Goal: Information Seeking & Learning: Learn about a topic

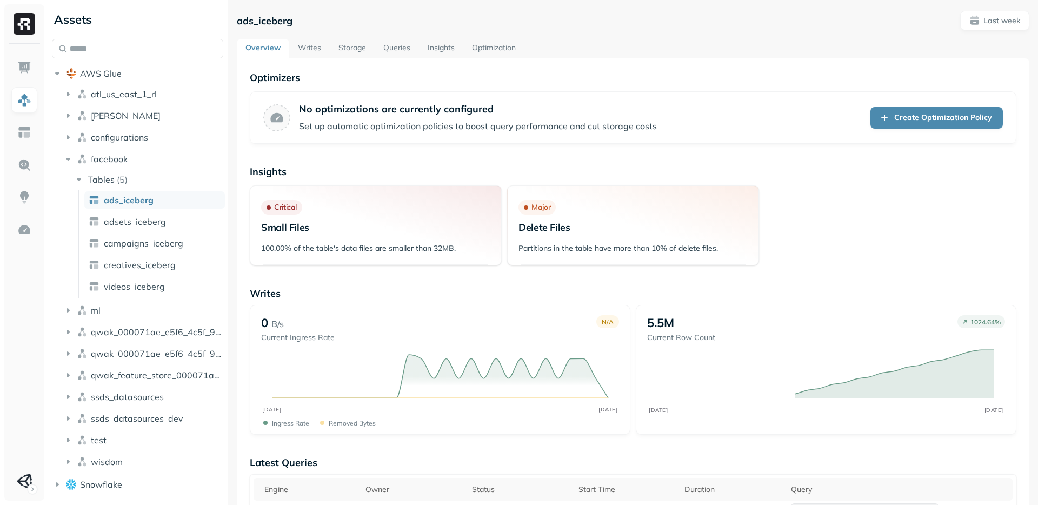
click at [534, 236] on h3 "Major Delete Files" at bounding box center [633, 218] width 229 height 37
click at [314, 51] on link "Writes" at bounding box center [309, 48] width 41 height 19
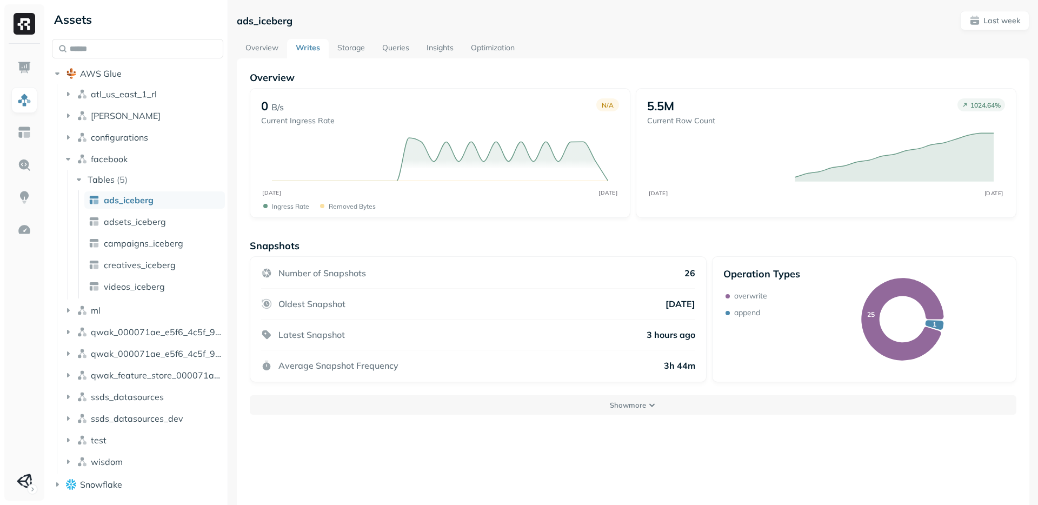
scroll to position [58, 0]
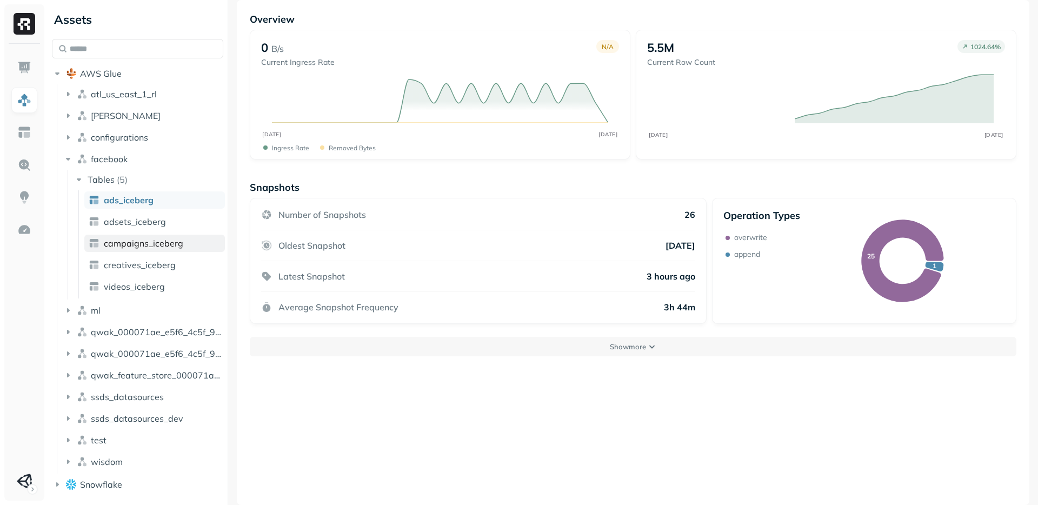
click at [154, 249] on link "campaigns_iceberg" at bounding box center [154, 243] width 141 height 17
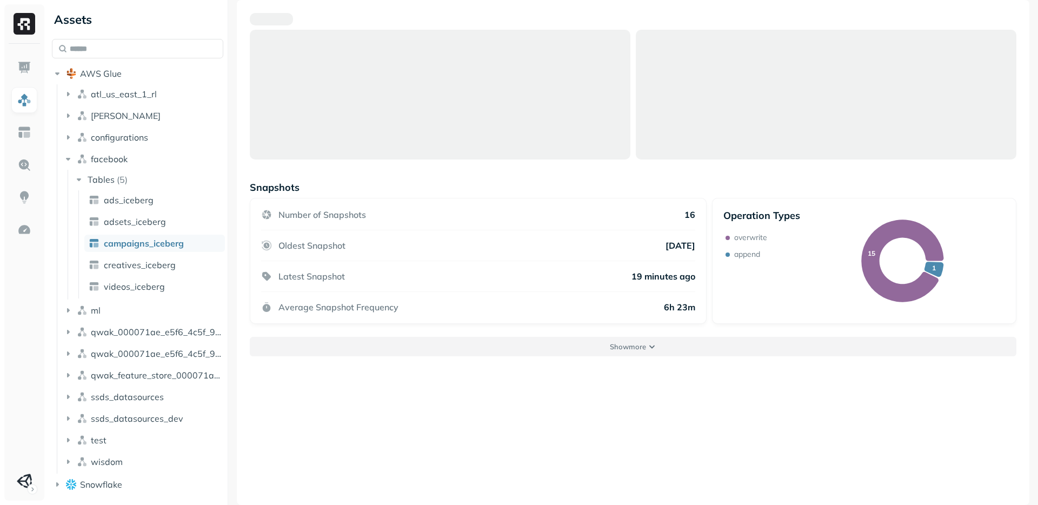
click at [660, 349] on button "Show more" at bounding box center [633, 346] width 767 height 19
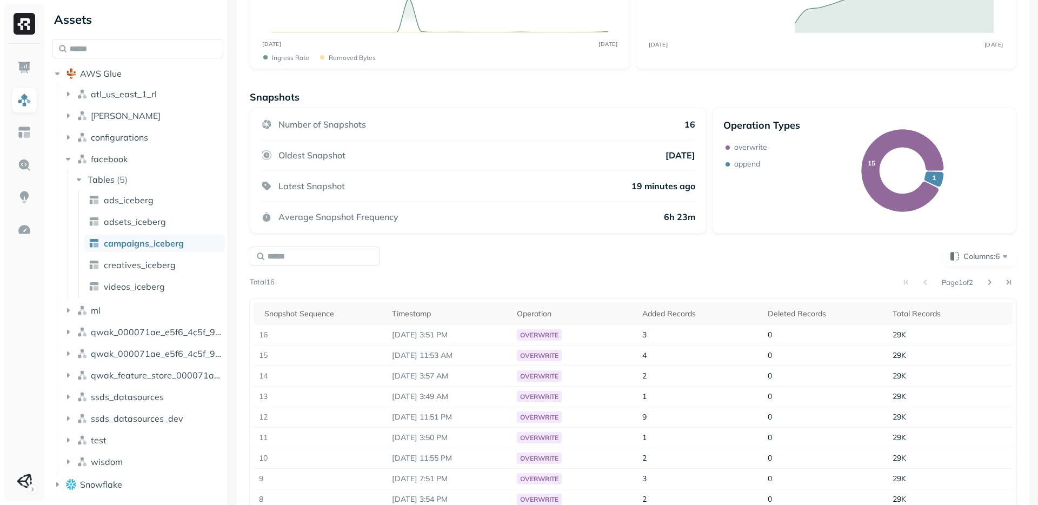
scroll to position [217, 0]
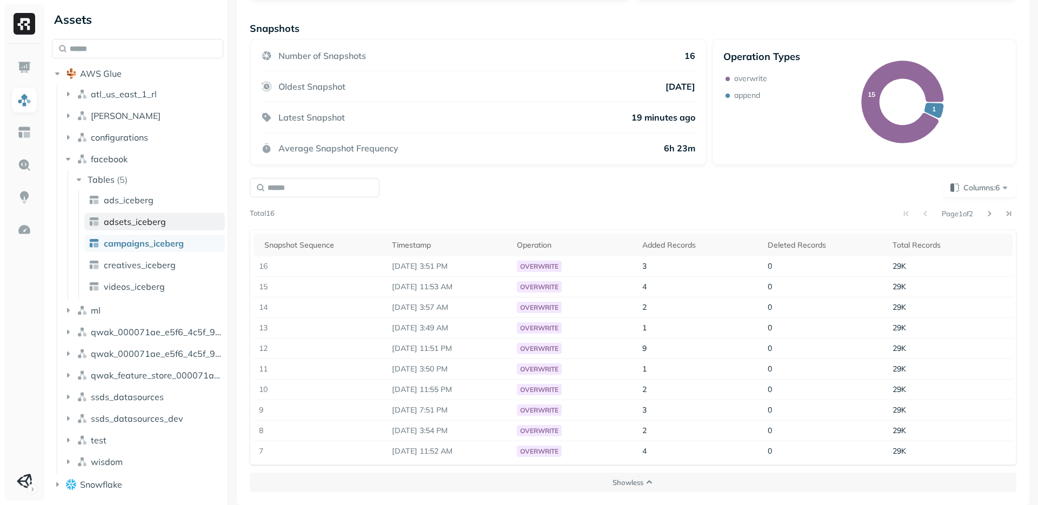
click at [144, 217] on span "adsets_iceberg" at bounding box center [135, 221] width 62 height 11
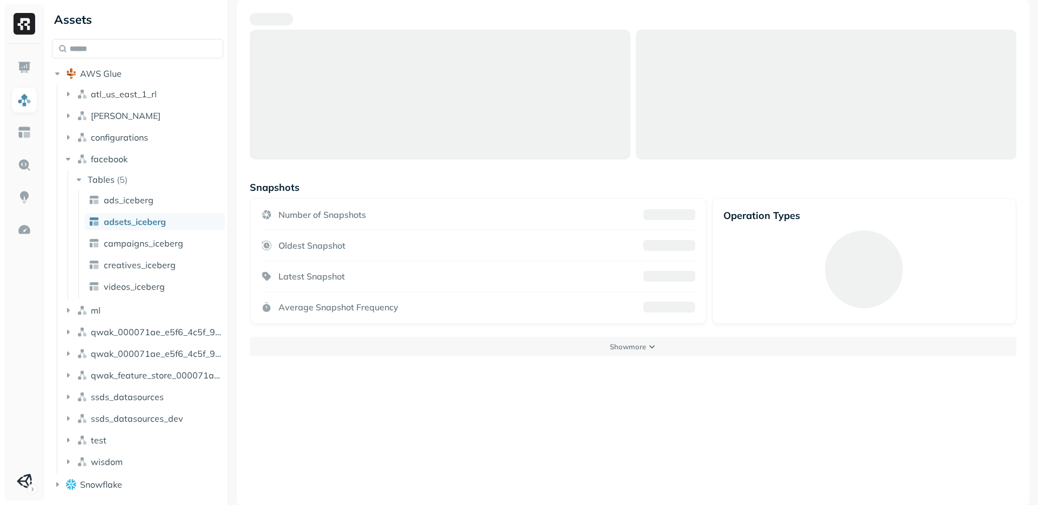
scroll to position [58, 0]
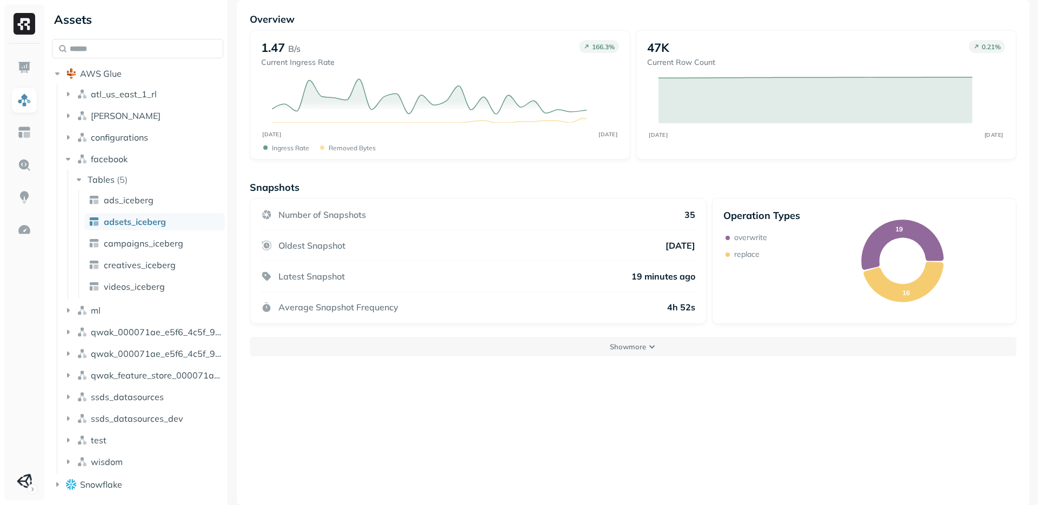
click at [681, 356] on button "Show more" at bounding box center [633, 346] width 767 height 19
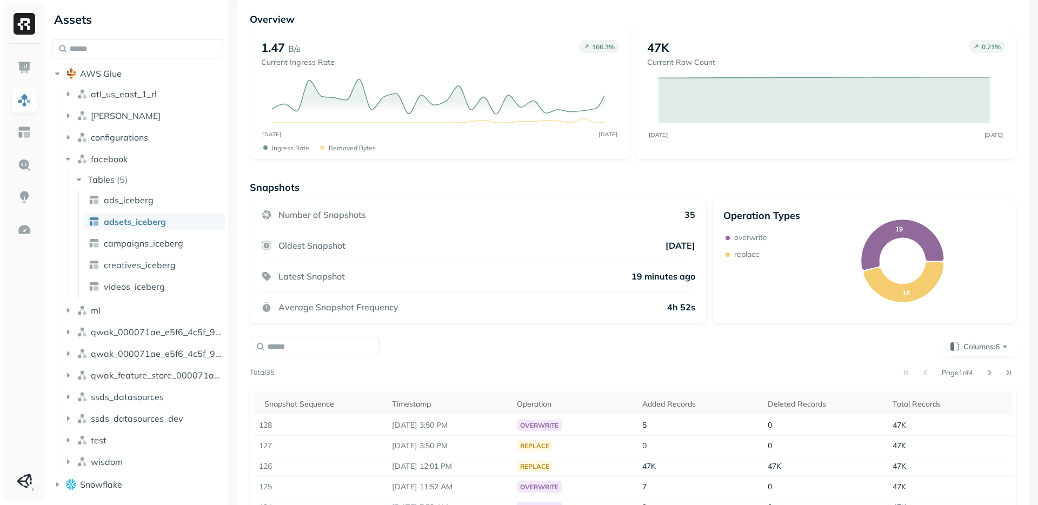
click at [681, 353] on div "Columns: 6" at bounding box center [633, 346] width 767 height 19
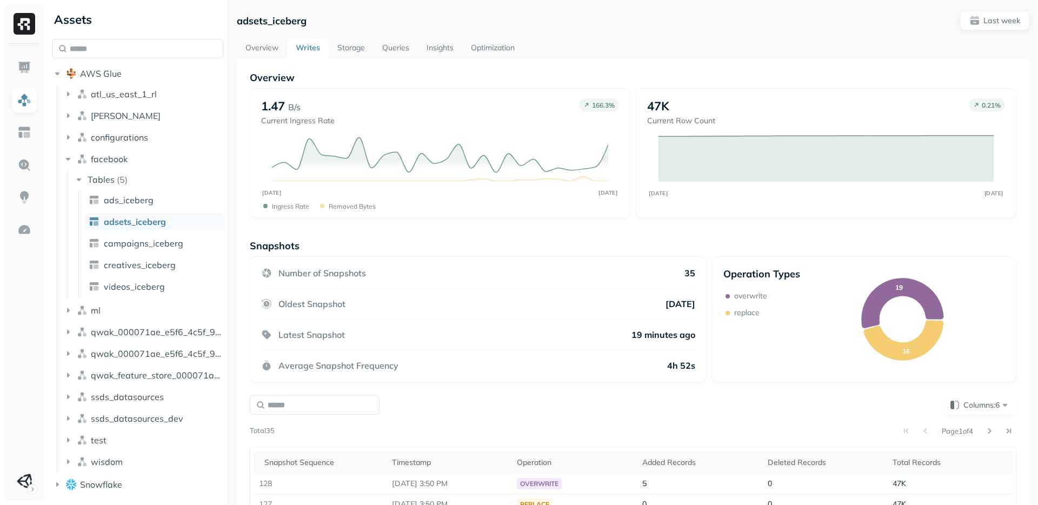
click at [353, 48] on link "Storage" at bounding box center [351, 48] width 45 height 19
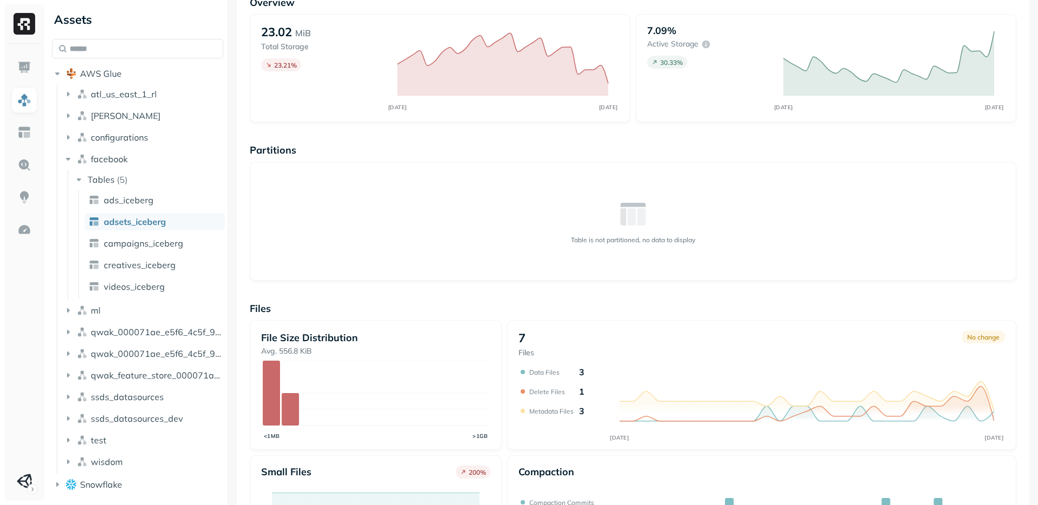
scroll to position [120, 0]
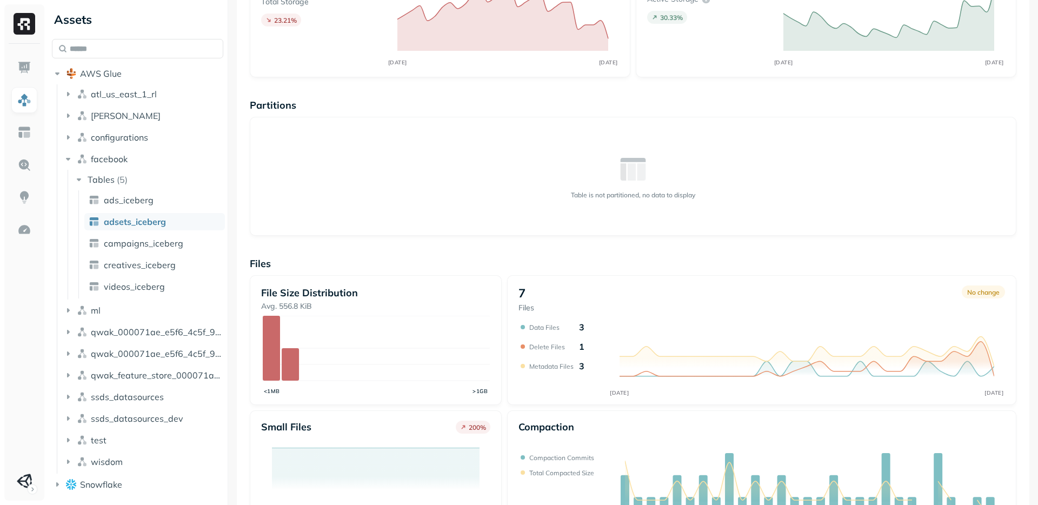
drag, startPoint x: 526, startPoint y: 343, endPoint x: 563, endPoint y: 345, distance: 36.8
click at [531, 344] on div "Delete Files 1" at bounding box center [552, 346] width 66 height 11
click at [575, 349] on div "Delete Files 1" at bounding box center [556, 346] width 55 height 11
click at [581, 348] on p "1" at bounding box center [581, 346] width 5 height 11
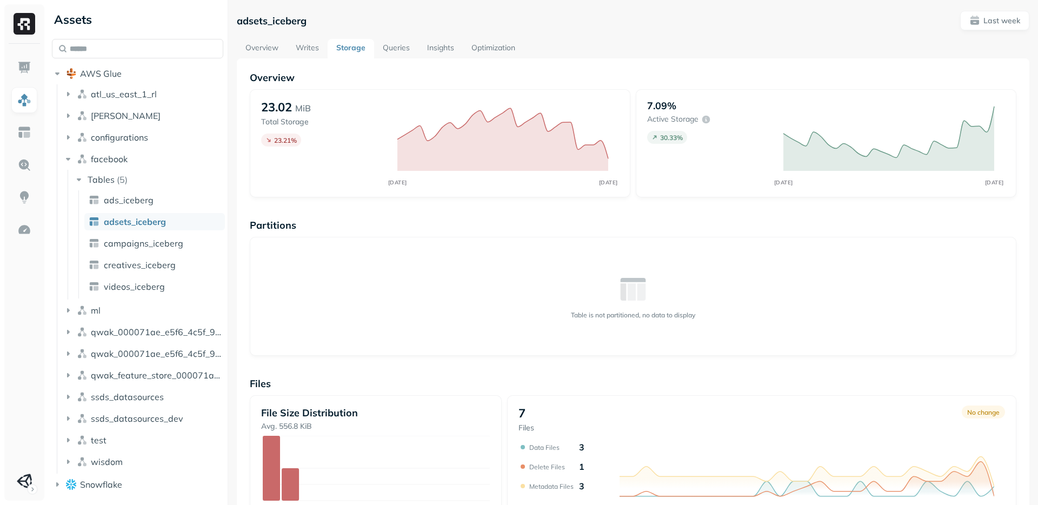
scroll to position [174, 0]
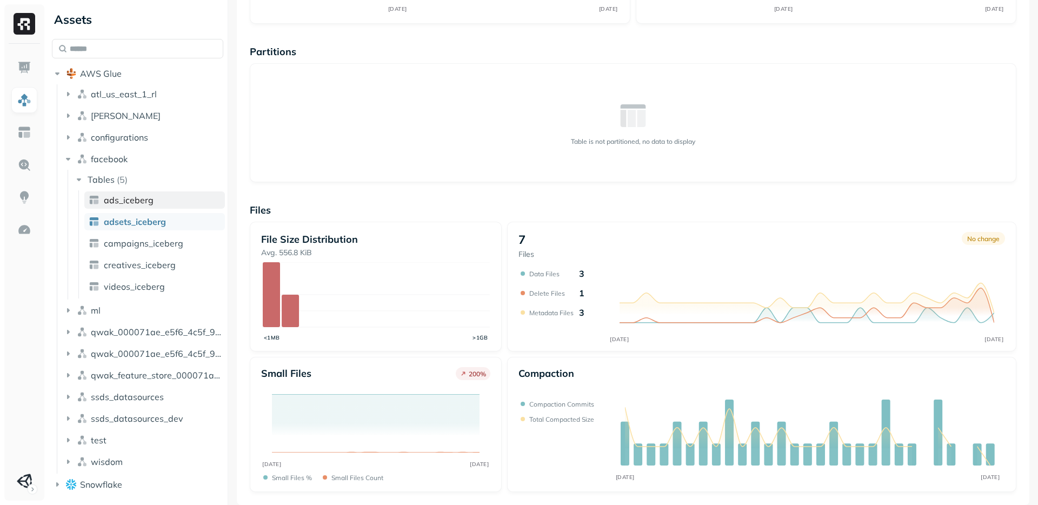
click at [141, 203] on span "ads_iceberg" at bounding box center [129, 200] width 50 height 11
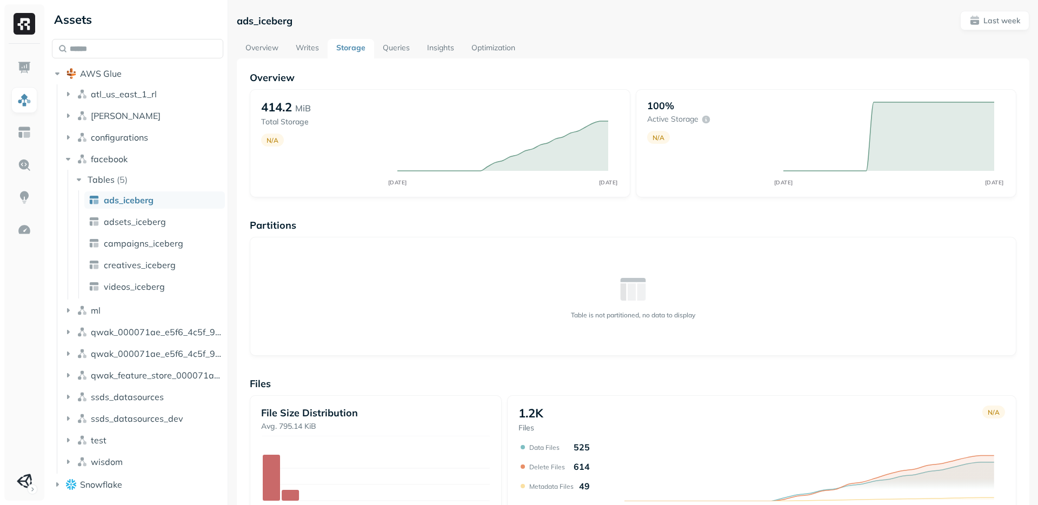
click at [419, 44] on link "Insights" at bounding box center [441, 48] width 44 height 19
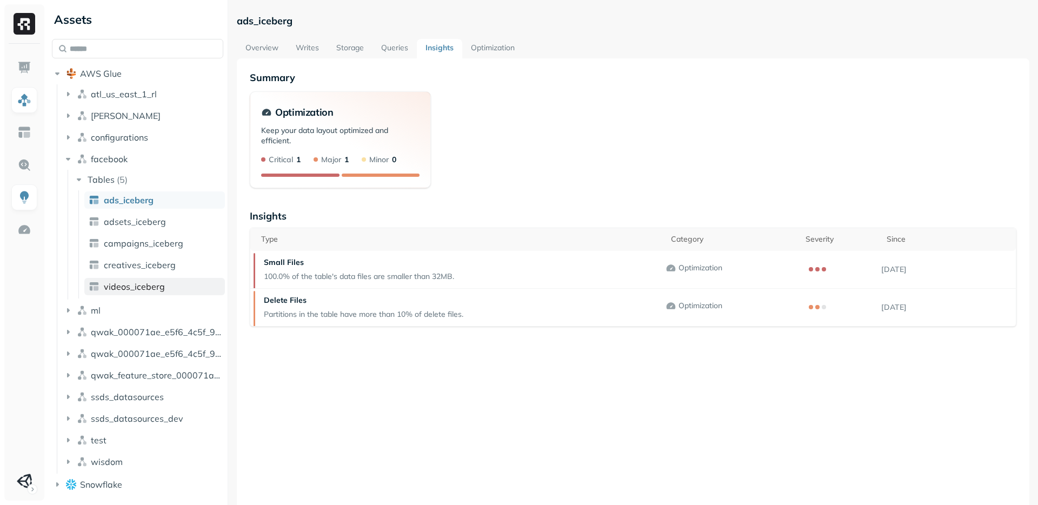
click at [148, 285] on span "videos_iceberg" at bounding box center [134, 286] width 61 height 11
click at [153, 261] on span "creatives_iceberg" at bounding box center [140, 265] width 72 height 11
